Goal: Task Accomplishment & Management: Use online tool/utility

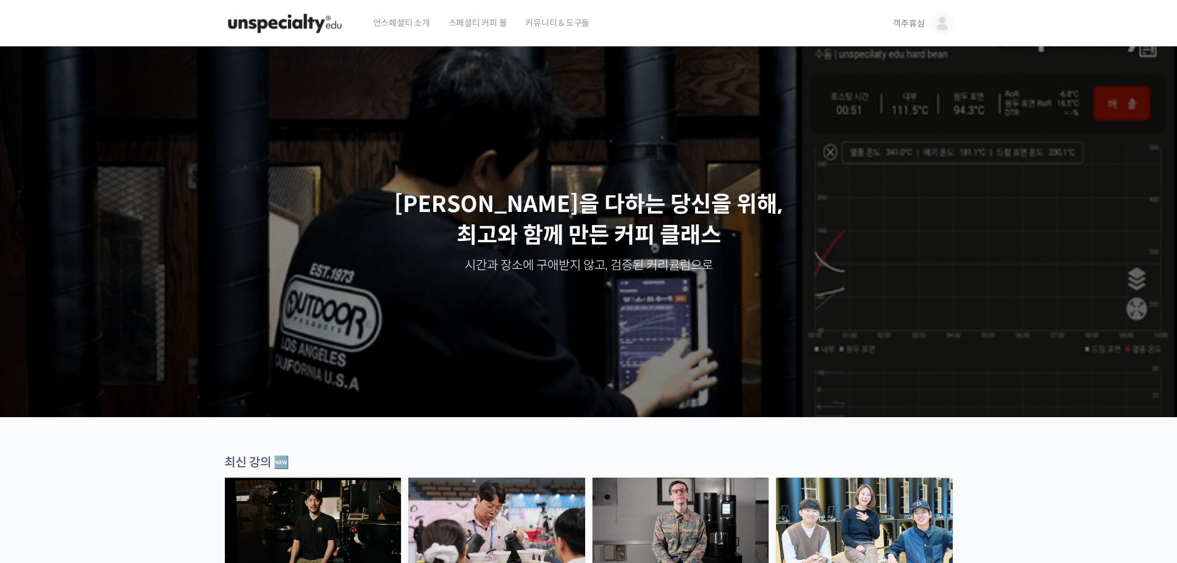
click at [917, 18] on span "객주휴심" at bounding box center [909, 23] width 32 height 11
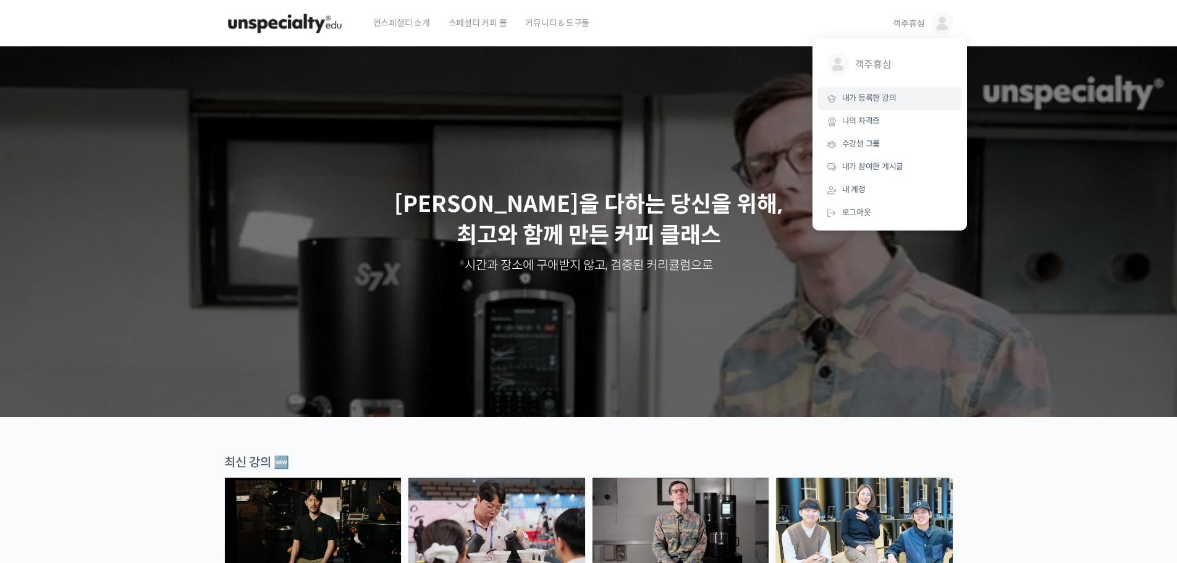
click at [889, 103] on span "내가 등록한 강의" at bounding box center [869, 98] width 54 height 11
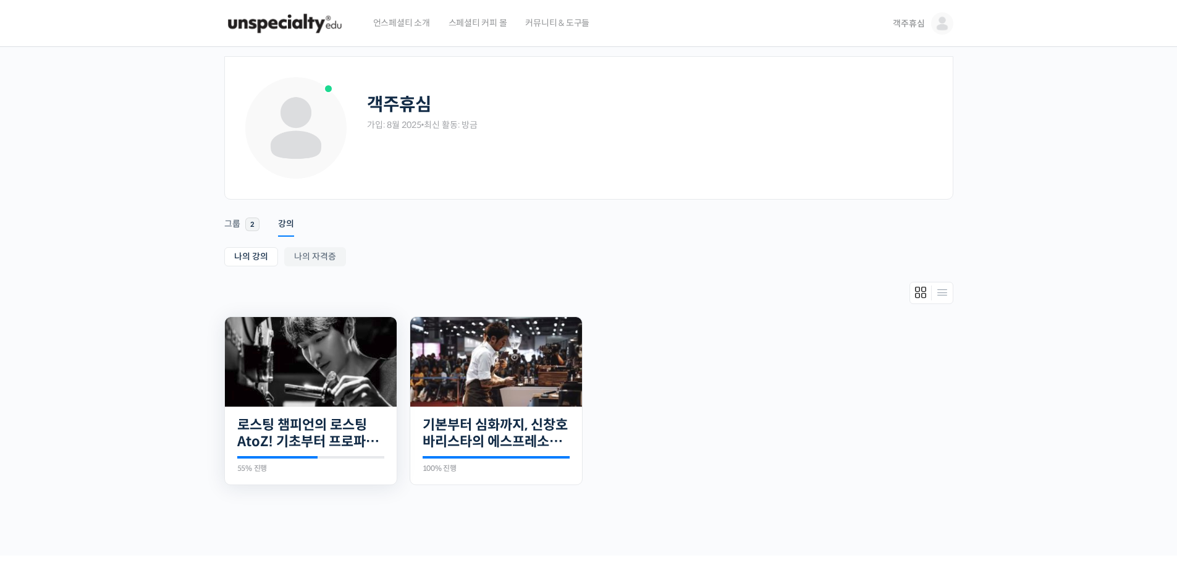
click at [335, 363] on img at bounding box center [311, 362] width 172 height 90
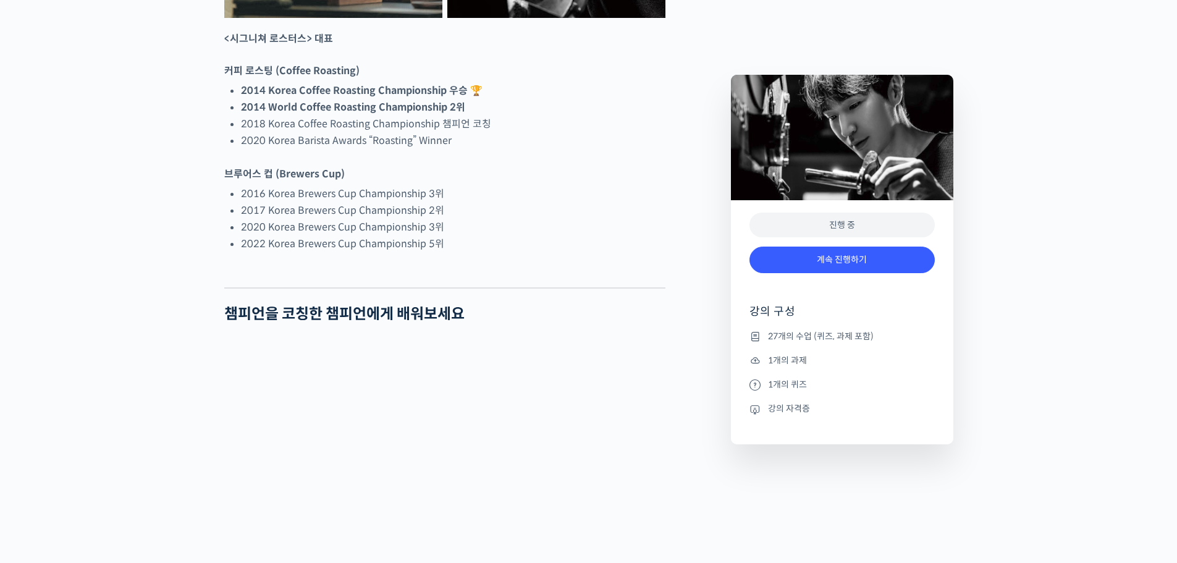
scroll to position [1050, 0]
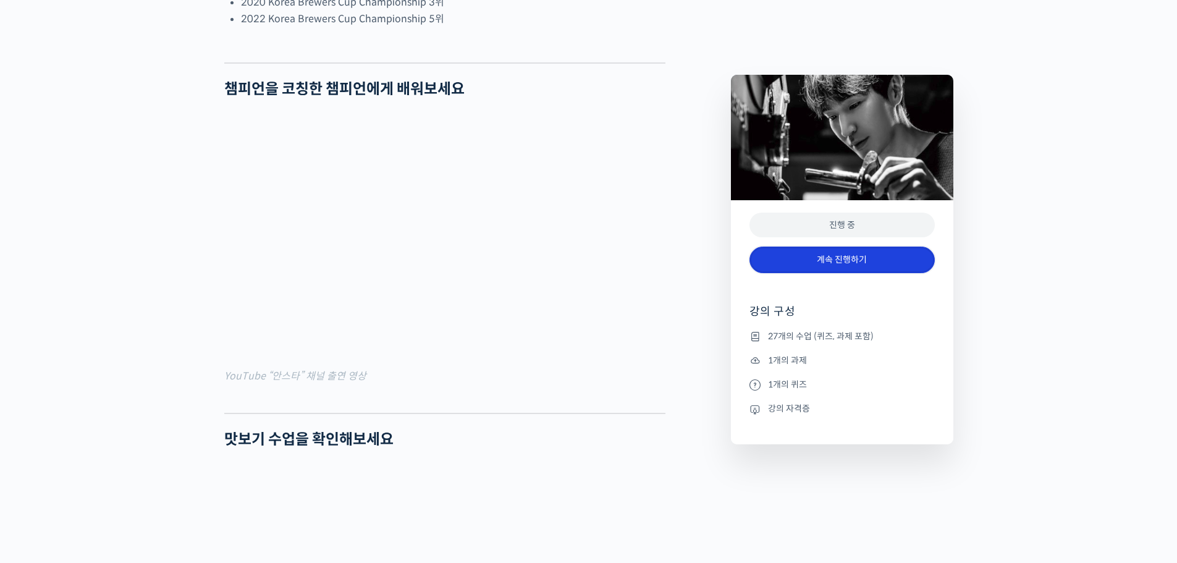
click at [874, 263] on link "계속 진행하기" at bounding box center [841, 260] width 185 height 27
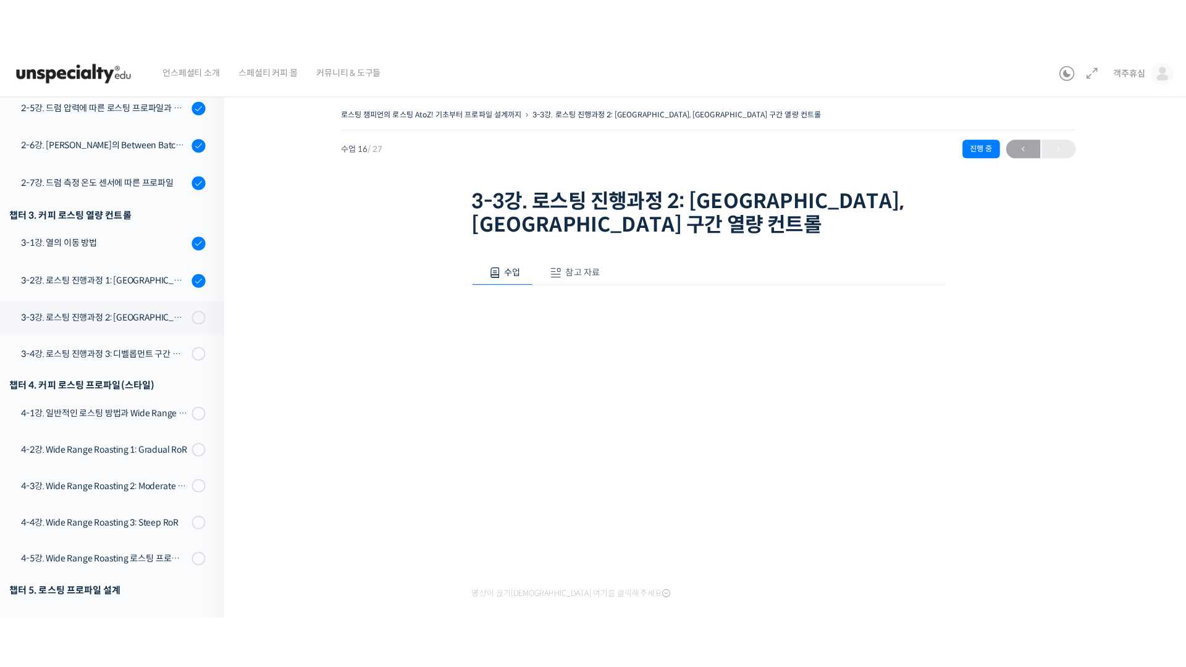
scroll to position [535, 0]
